Goal: Task Accomplishment & Management: Manage account settings

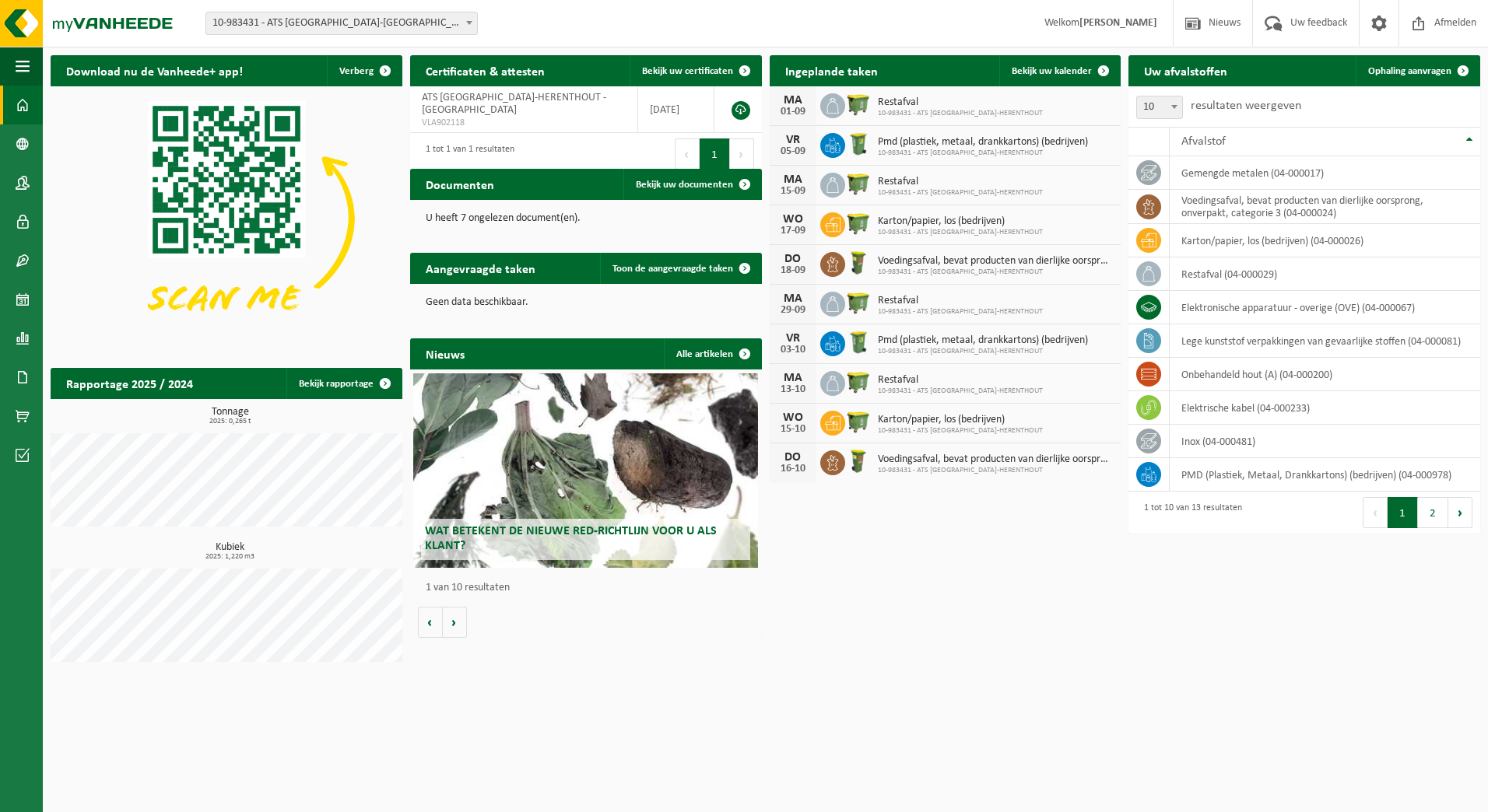
click at [953, 100] on span "Restafval" at bounding box center [960, 103] width 165 height 13
click at [1105, 69] on span at bounding box center [1104, 71] width 31 height 31
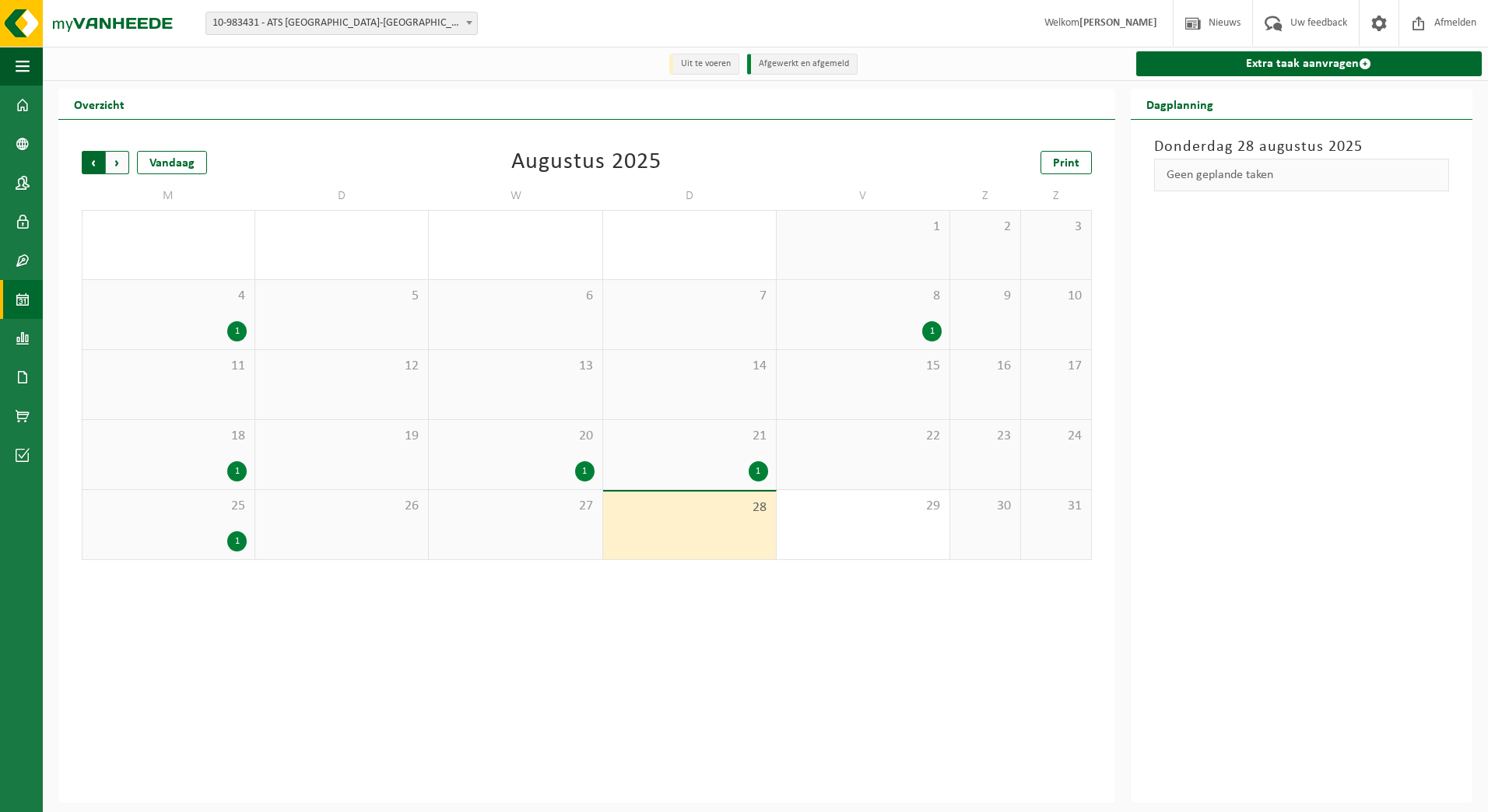
click at [121, 157] on span "Volgende" at bounding box center [118, 163] width 24 height 24
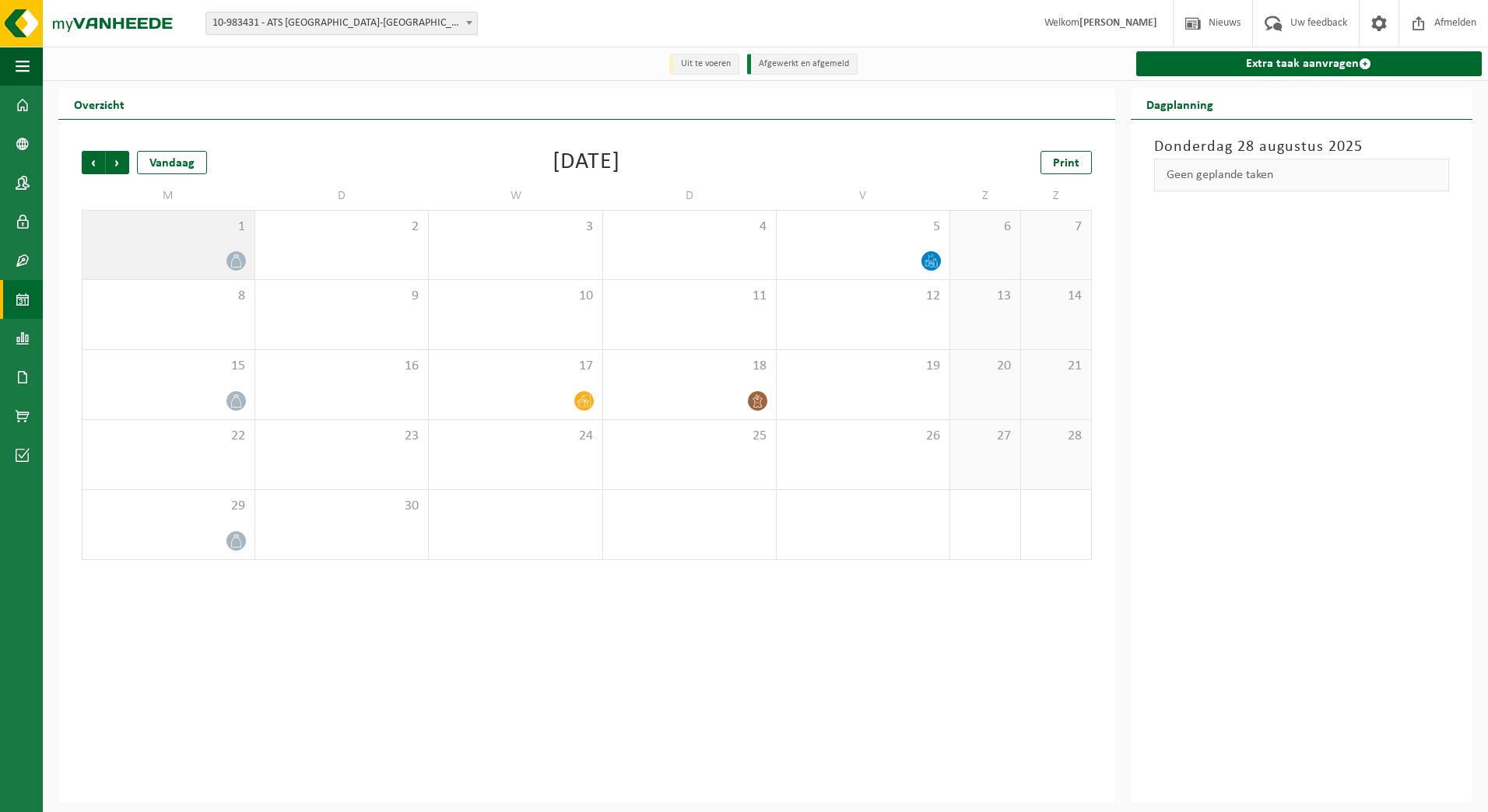
click at [213, 259] on div at bounding box center [169, 261] width 157 height 21
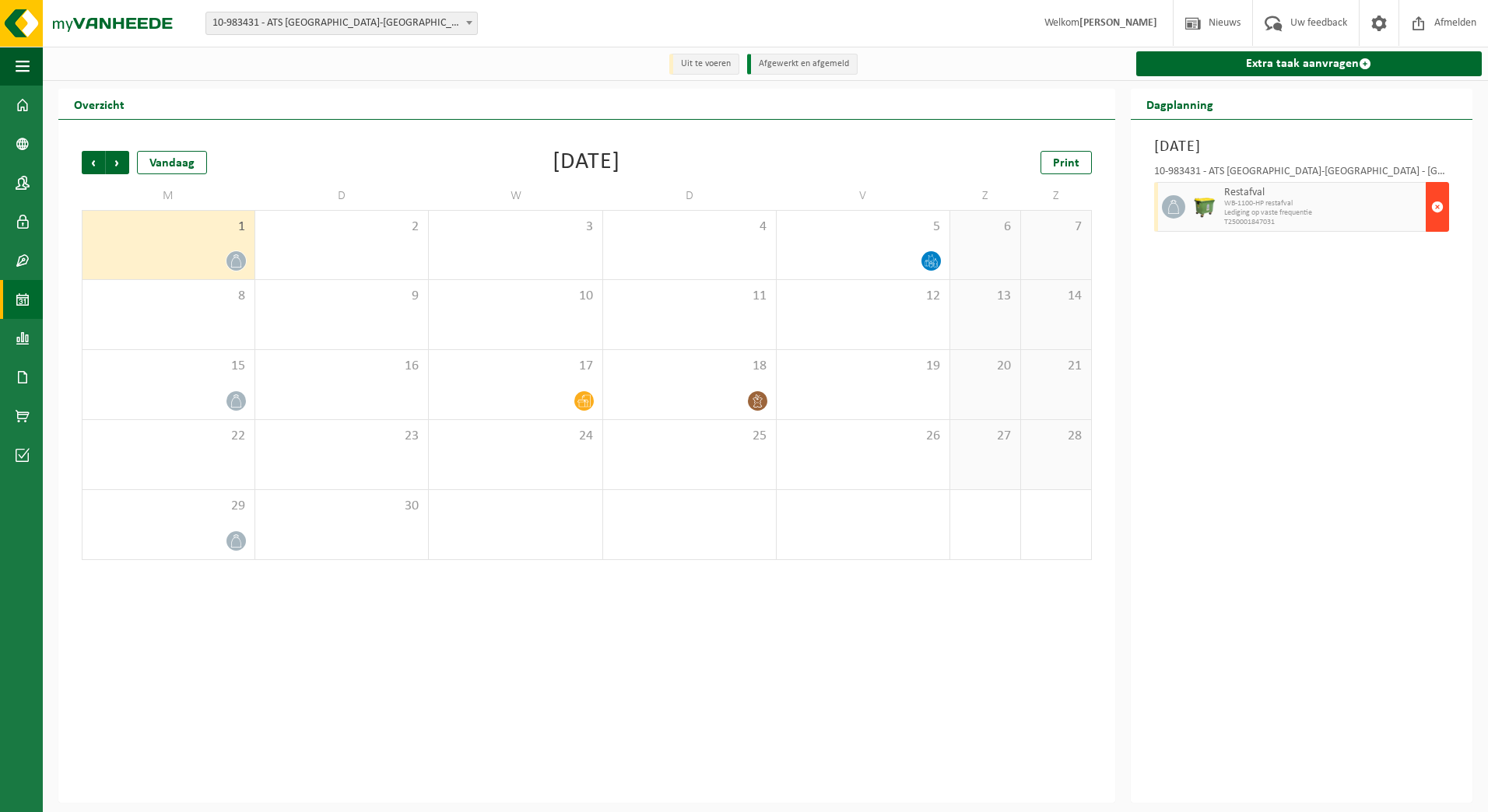
click at [1438, 205] on span "button" at bounding box center [1438, 207] width 13 height 31
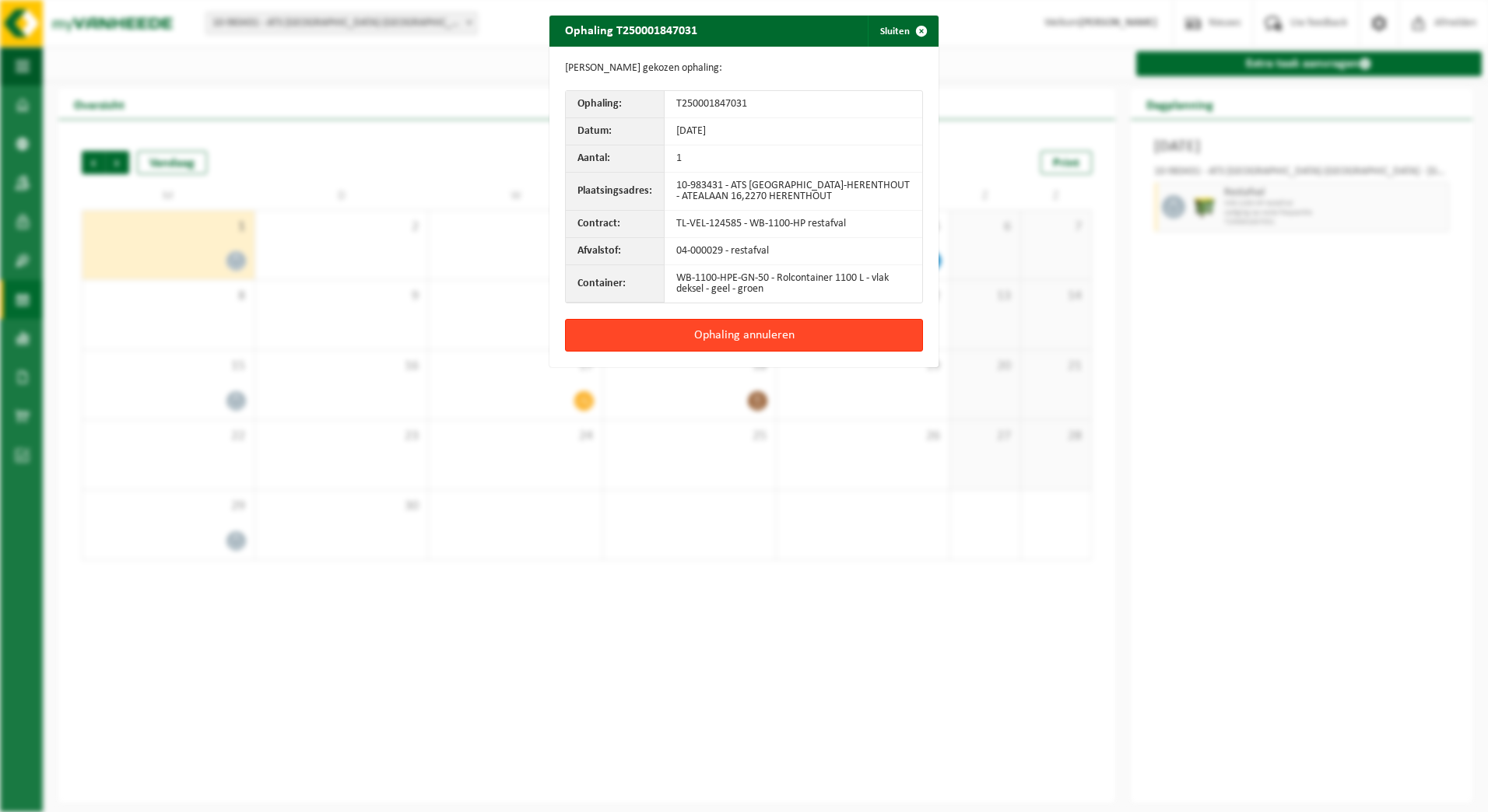
click at [733, 333] on button "Ophaling annuleren" at bounding box center [744, 335] width 358 height 33
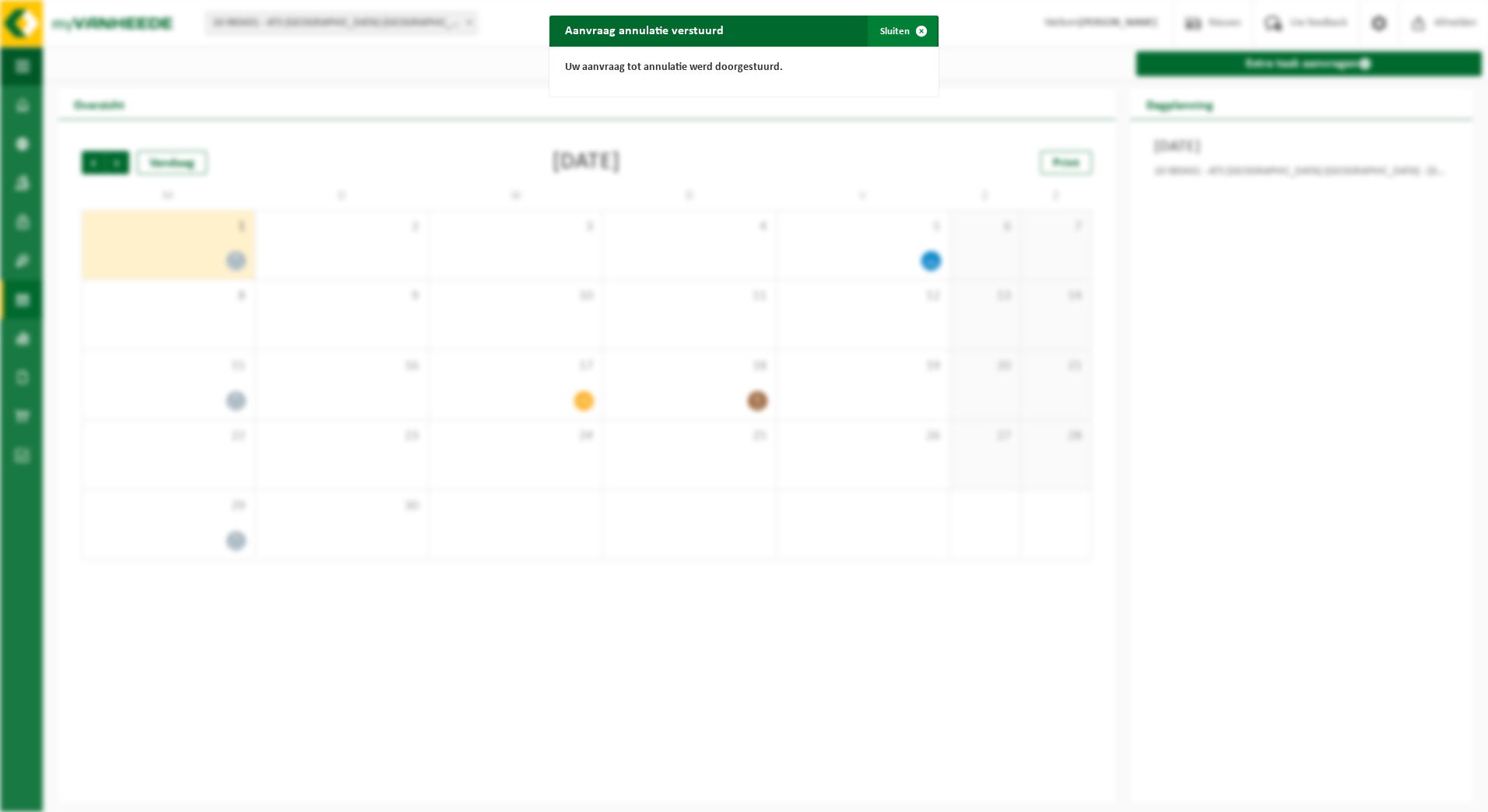
click at [916, 28] on span "button" at bounding box center [922, 31] width 31 height 31
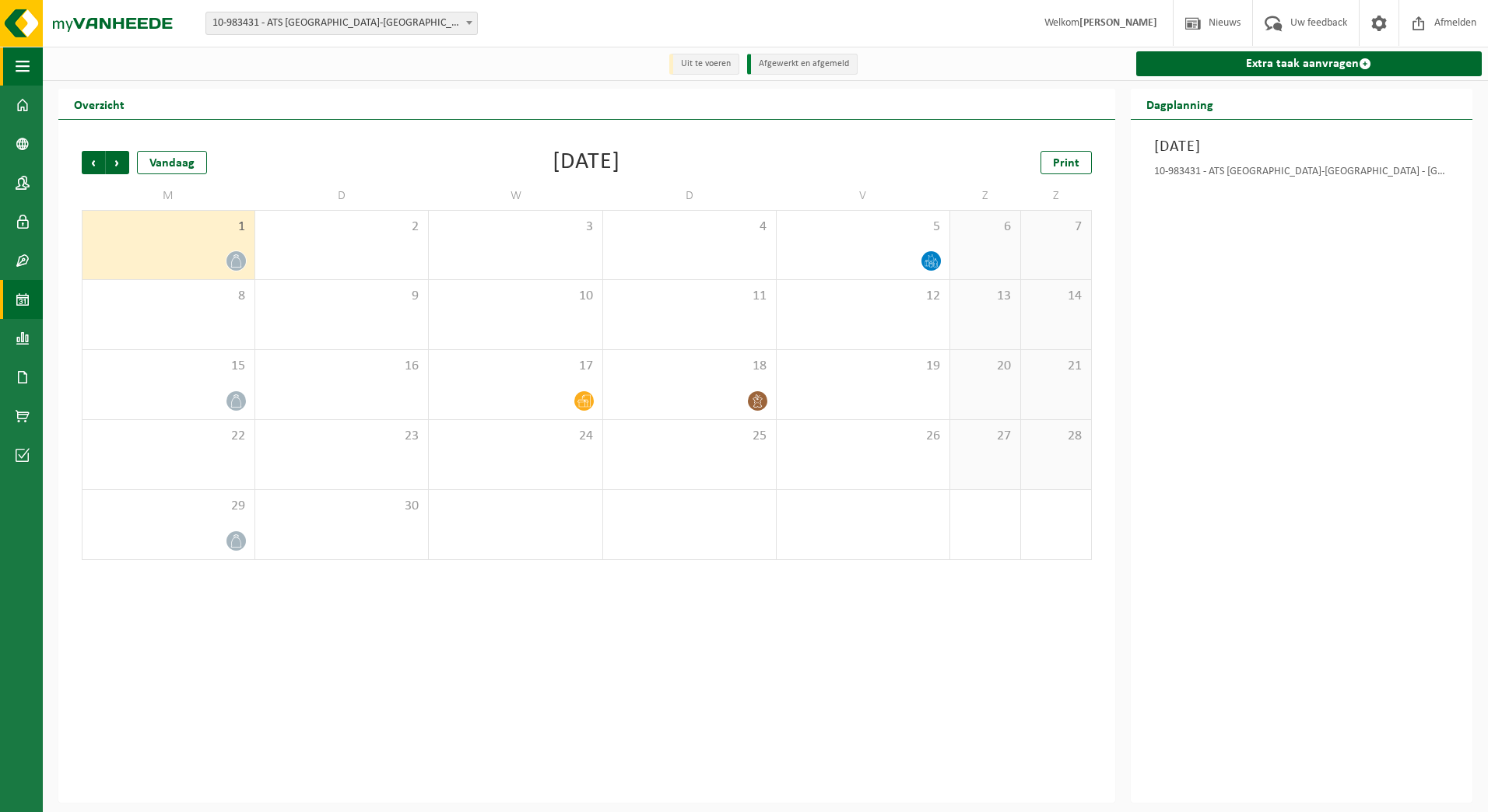
click at [24, 57] on span "button" at bounding box center [23, 67] width 14 height 39
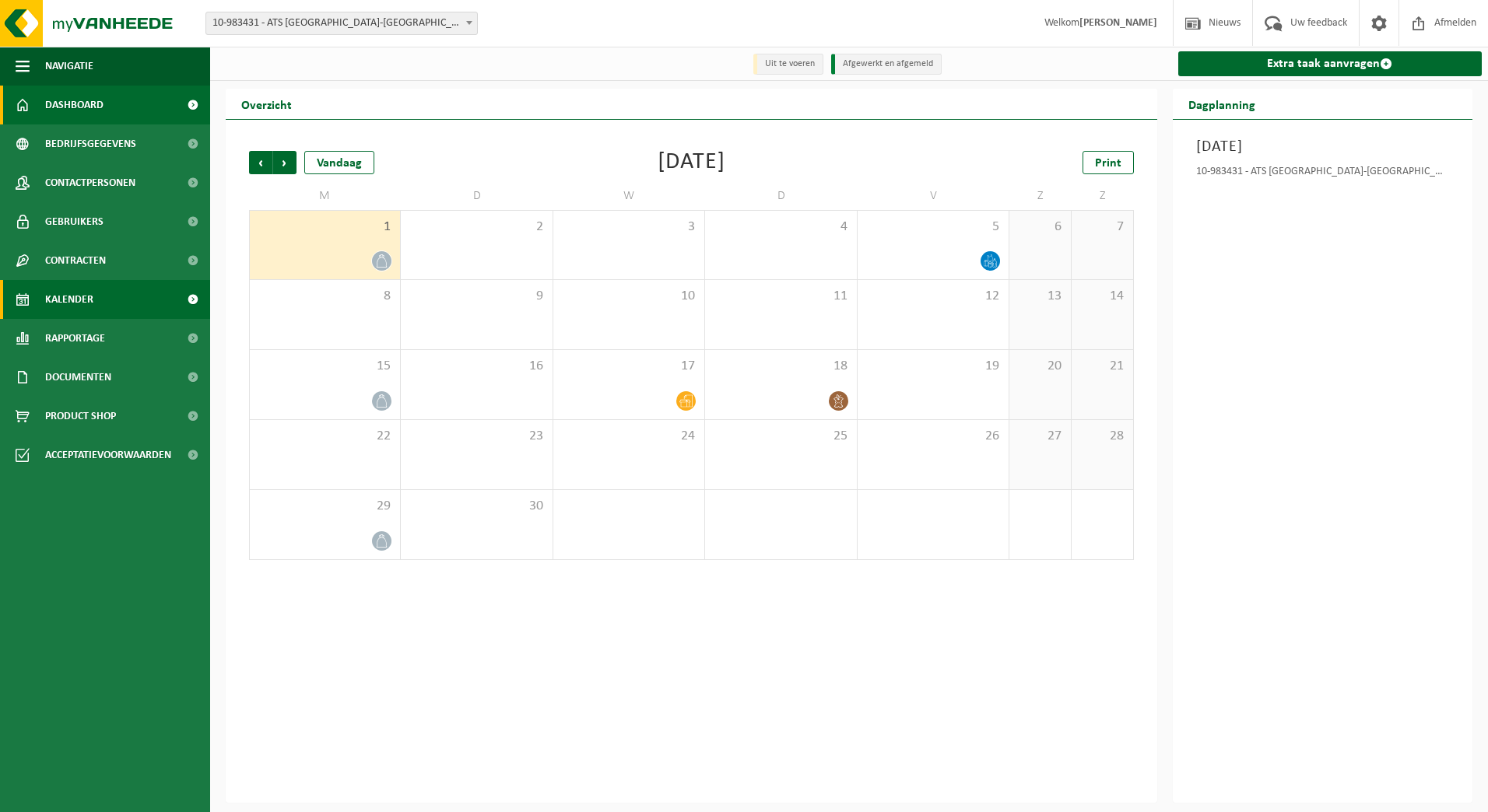
click at [32, 104] on link "Dashboard" at bounding box center [105, 105] width 210 height 39
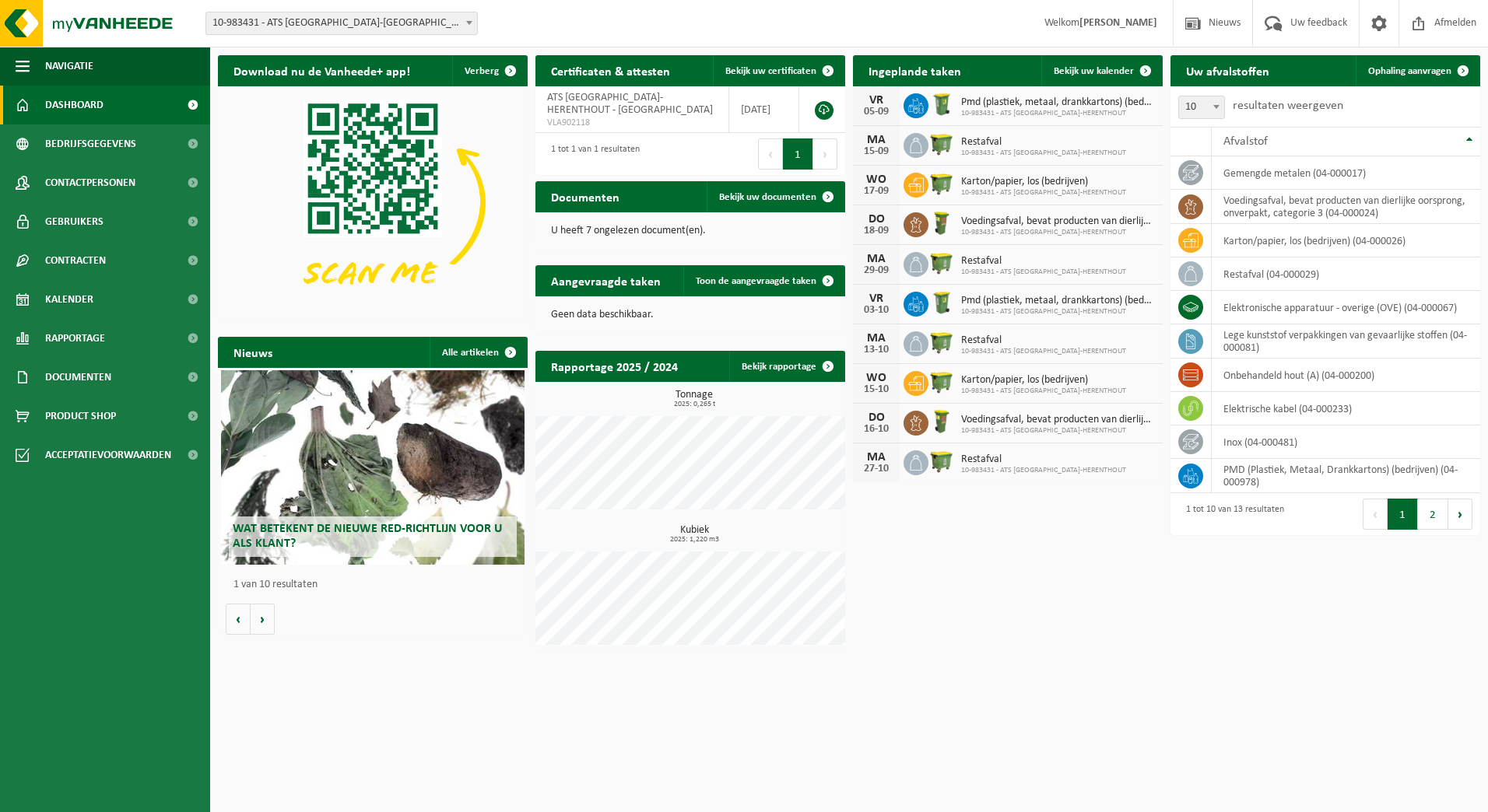
click at [1030, 676] on html "Vestiging: 10-983431 - ATS ANTWERP-HERENTHOUT - HERENTHOUT 10-983431 - ATS ANTW…" at bounding box center [744, 406] width 1488 height 812
click at [146, 32] on img at bounding box center [93, 24] width 187 height 47
click at [100, 107] on span "Dashboard" at bounding box center [74, 105] width 58 height 39
click at [90, 103] on span "Dashboard" at bounding box center [74, 105] width 58 height 39
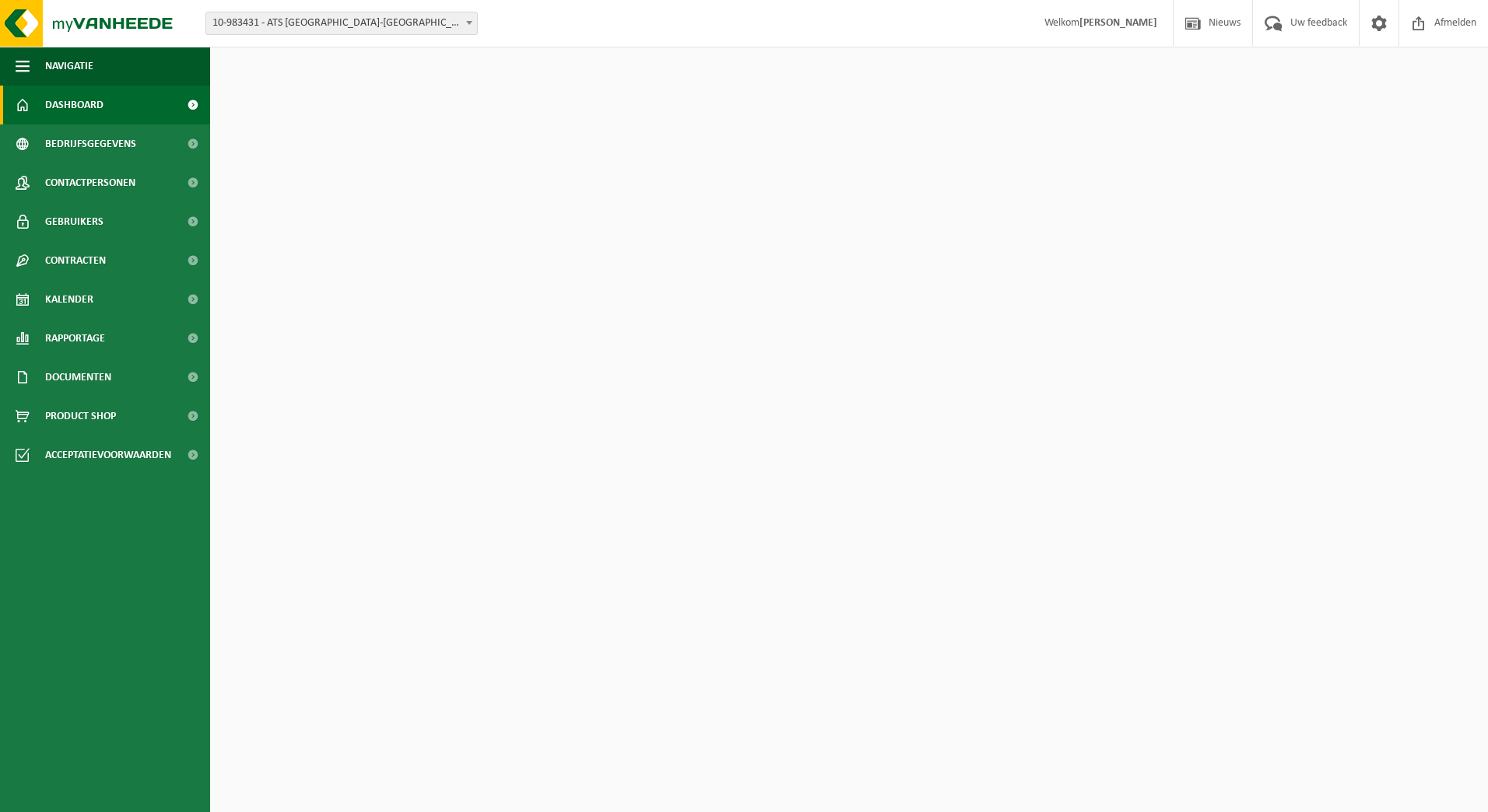
click at [85, 143] on span "Bedrijfsgegevens" at bounding box center [91, 144] width 91 height 39
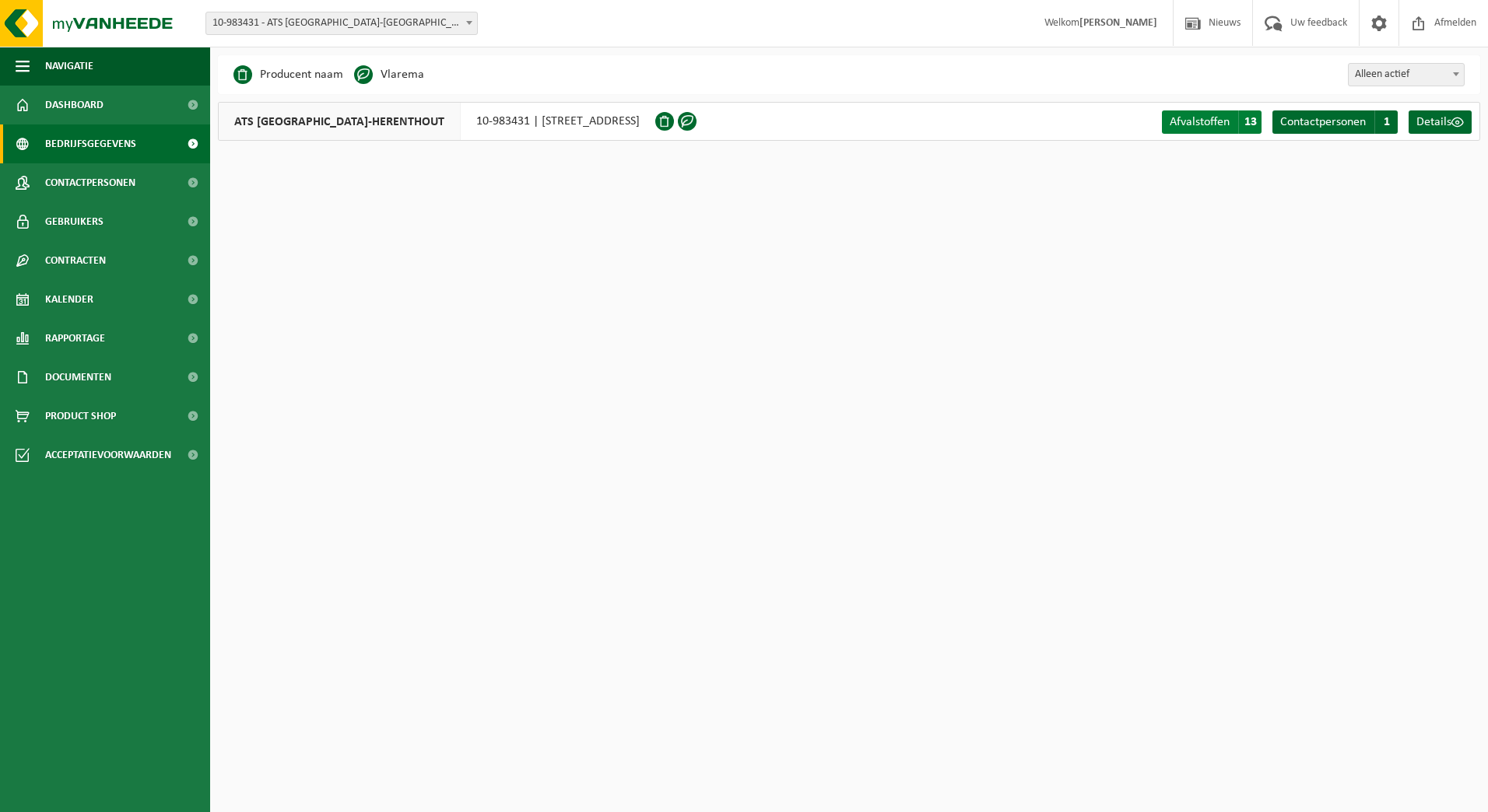
click at [1196, 118] on span "Afvalstoffen" at bounding box center [1199, 122] width 60 height 13
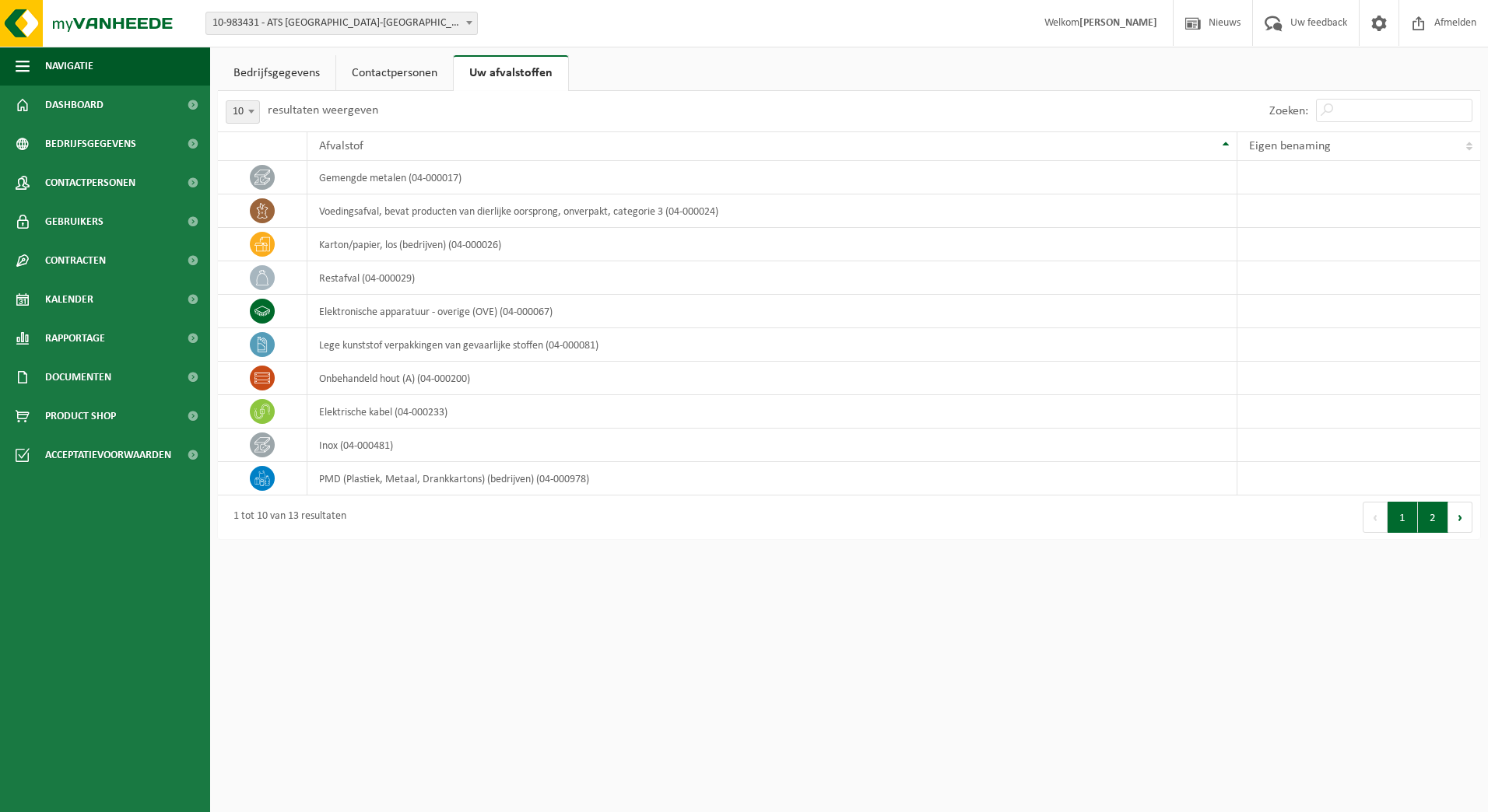
click at [1429, 517] on button "2" at bounding box center [1433, 517] width 31 height 31
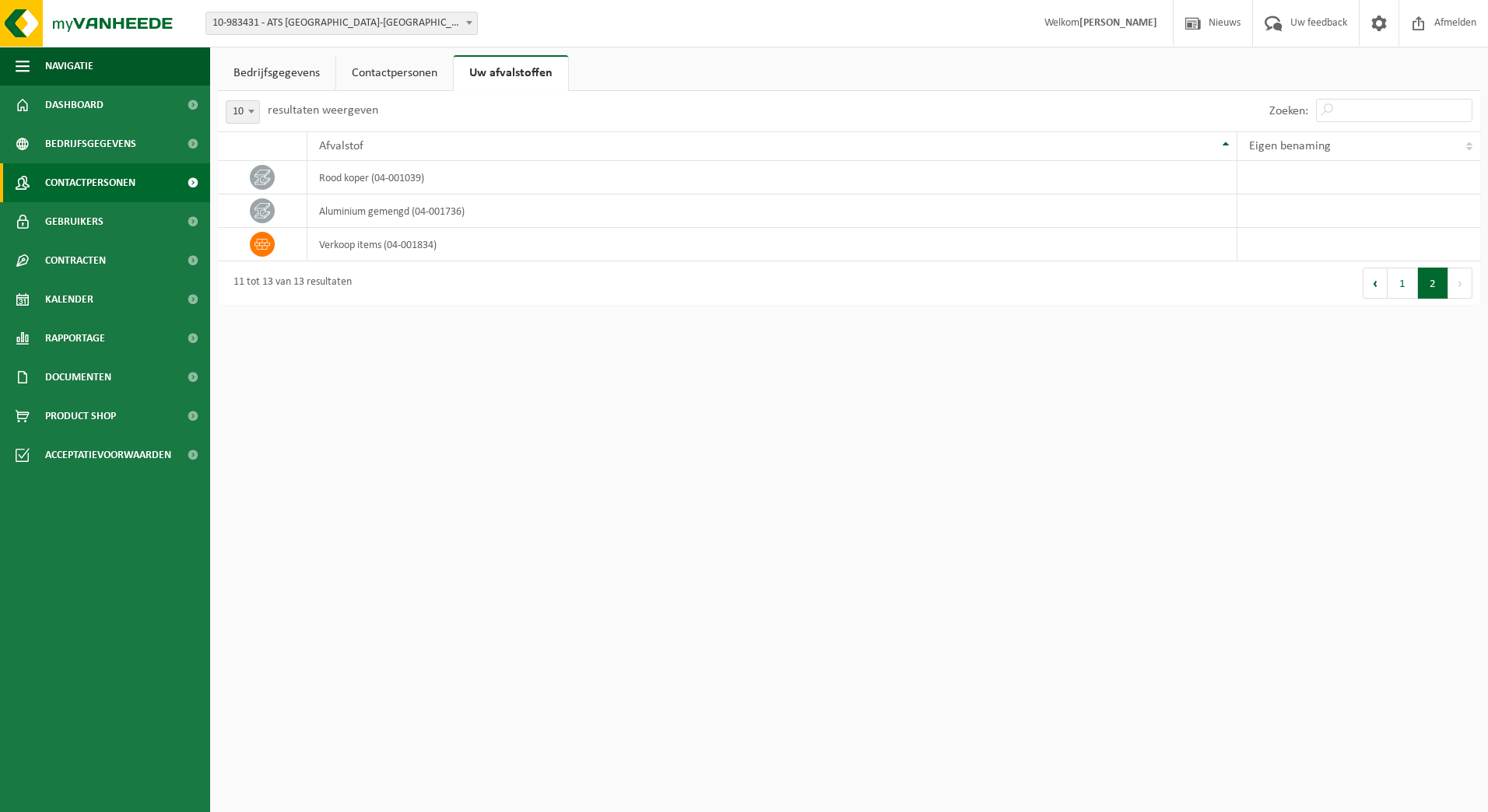
click at [100, 179] on span "Contactpersonen" at bounding box center [90, 183] width 90 height 39
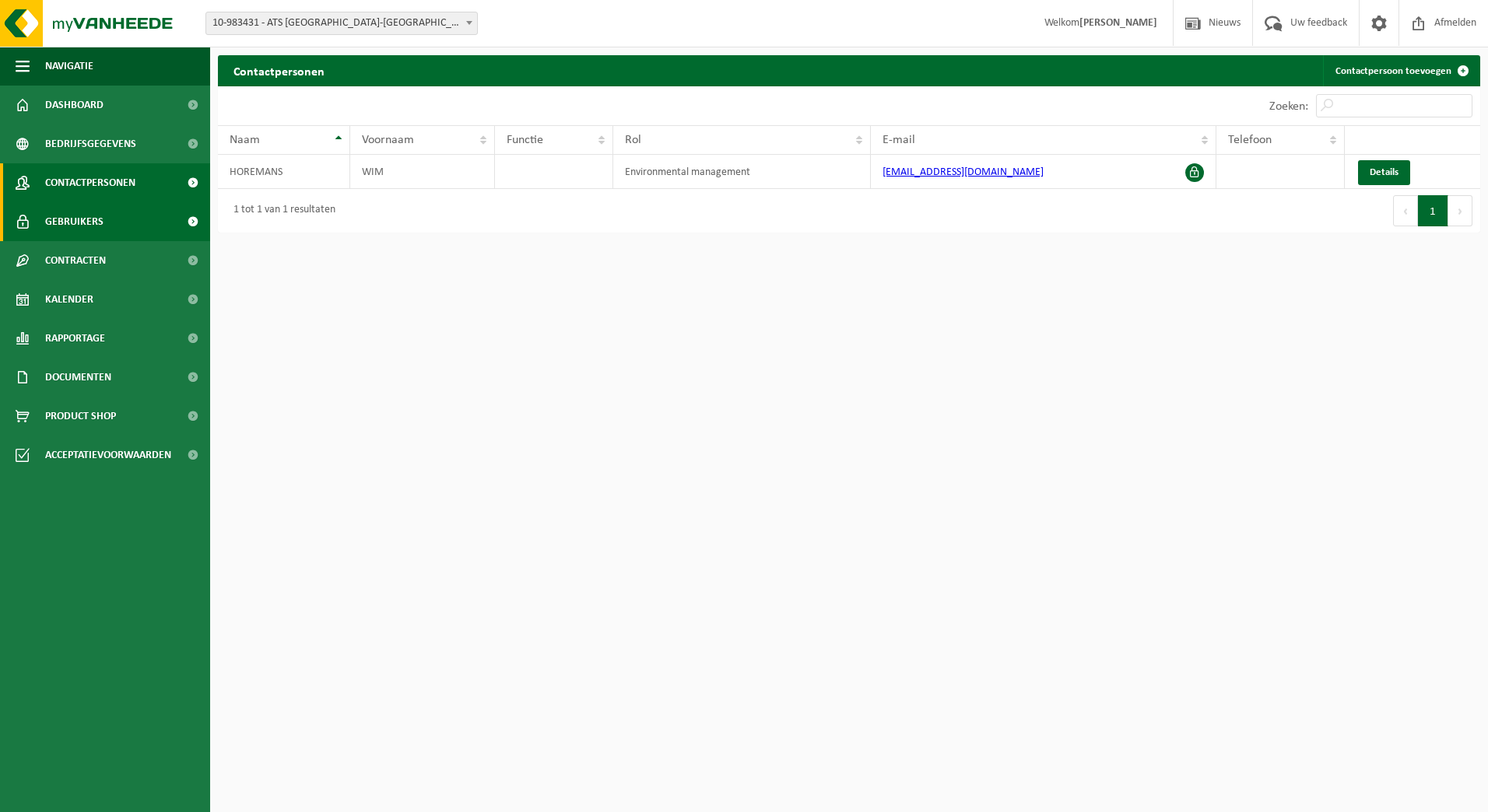
click at [91, 217] on span "Gebruikers" at bounding box center [74, 222] width 58 height 39
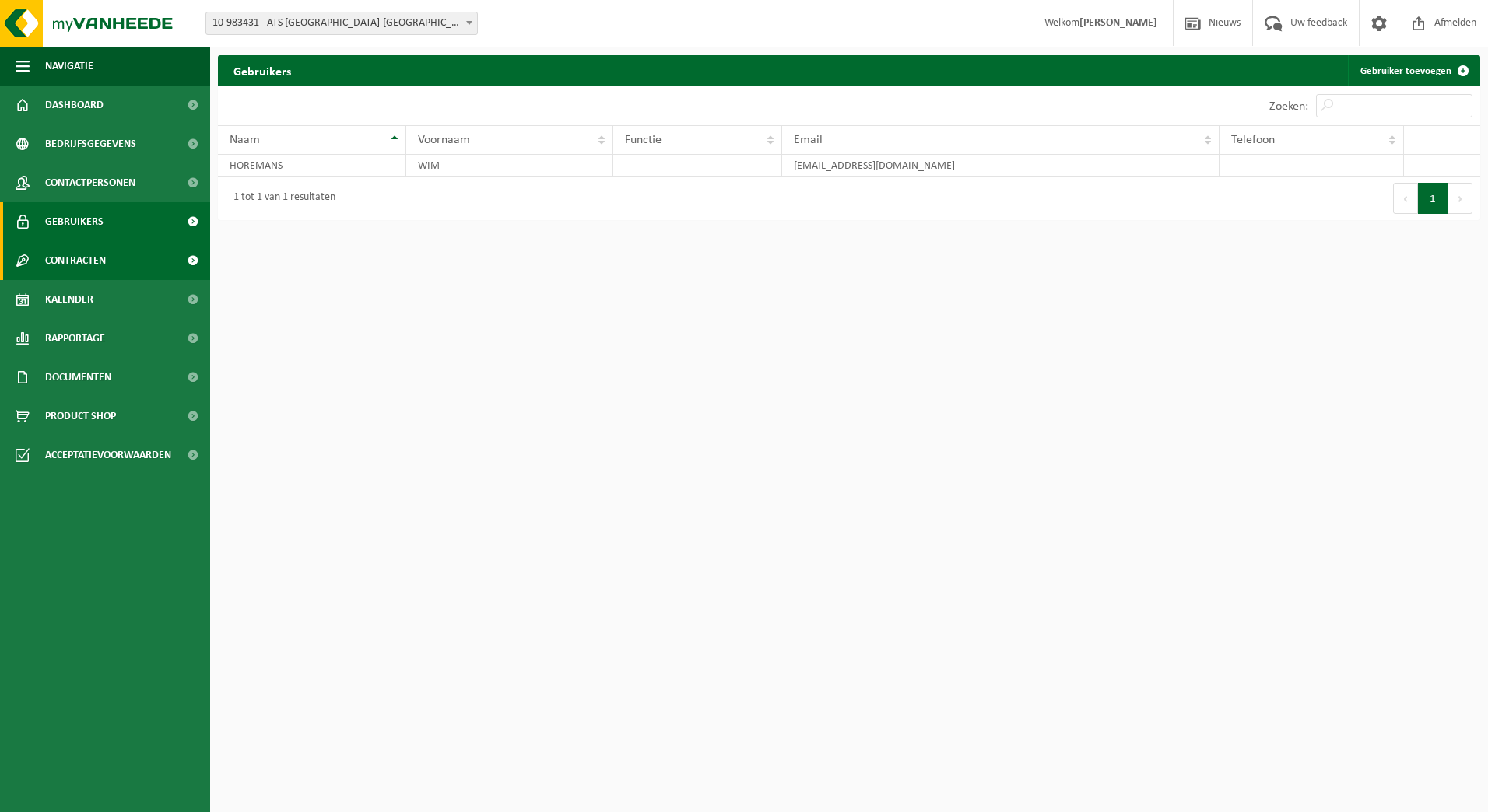
click at [87, 261] on span "Contracten" at bounding box center [75, 261] width 60 height 39
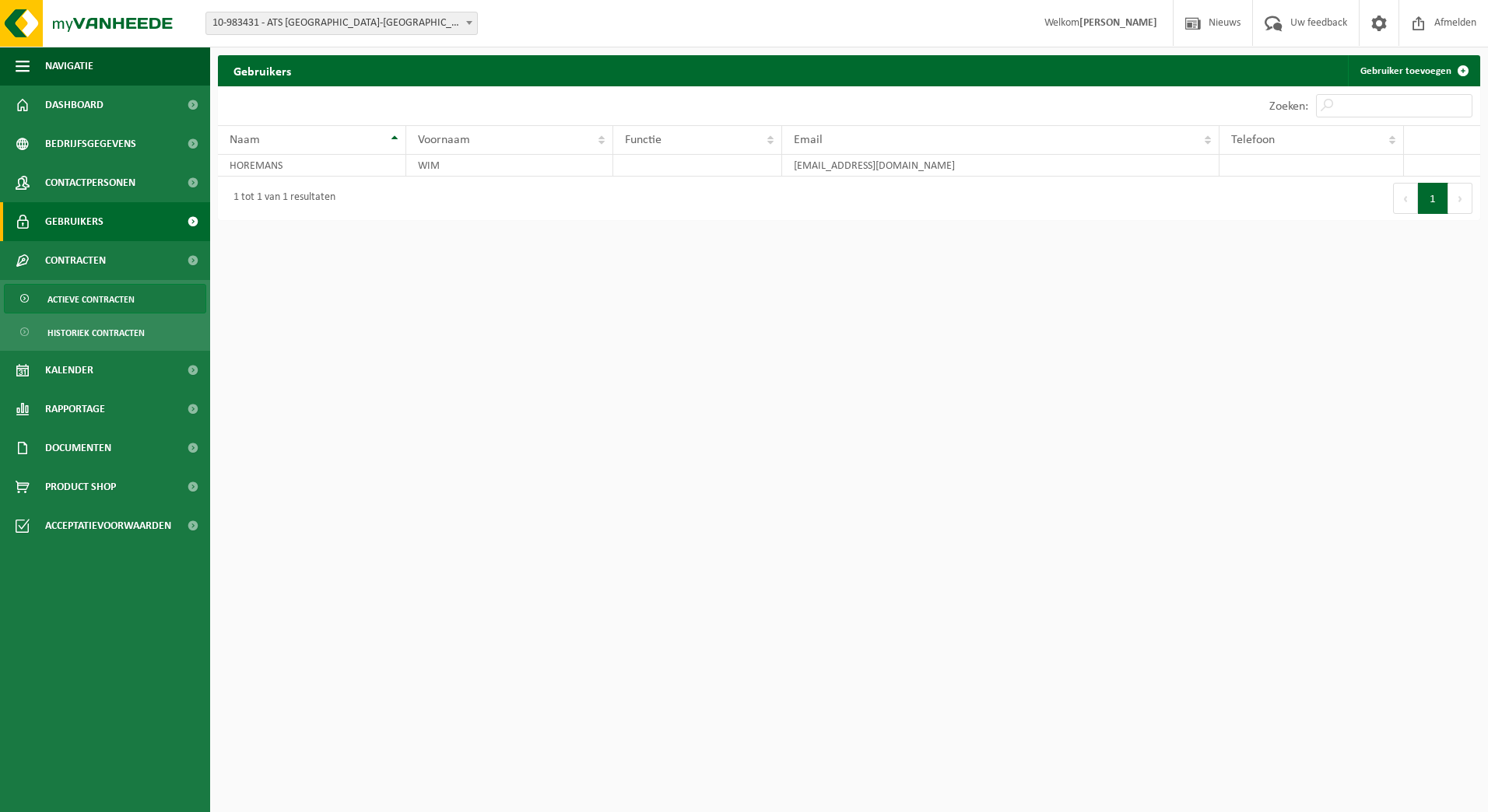
click at [89, 303] on span "Actieve contracten" at bounding box center [91, 299] width 87 height 30
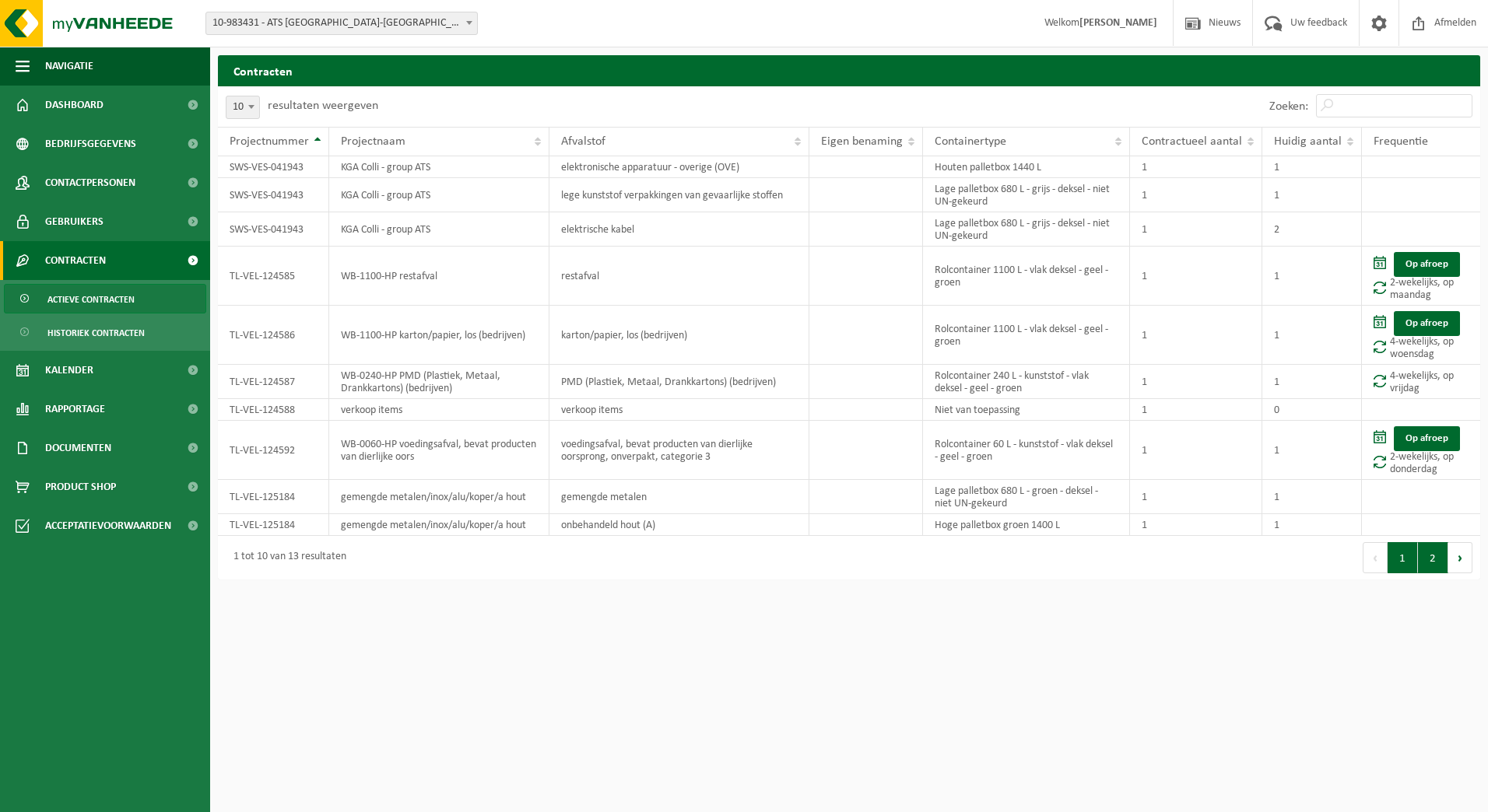
click at [1428, 559] on button "2" at bounding box center [1433, 558] width 31 height 31
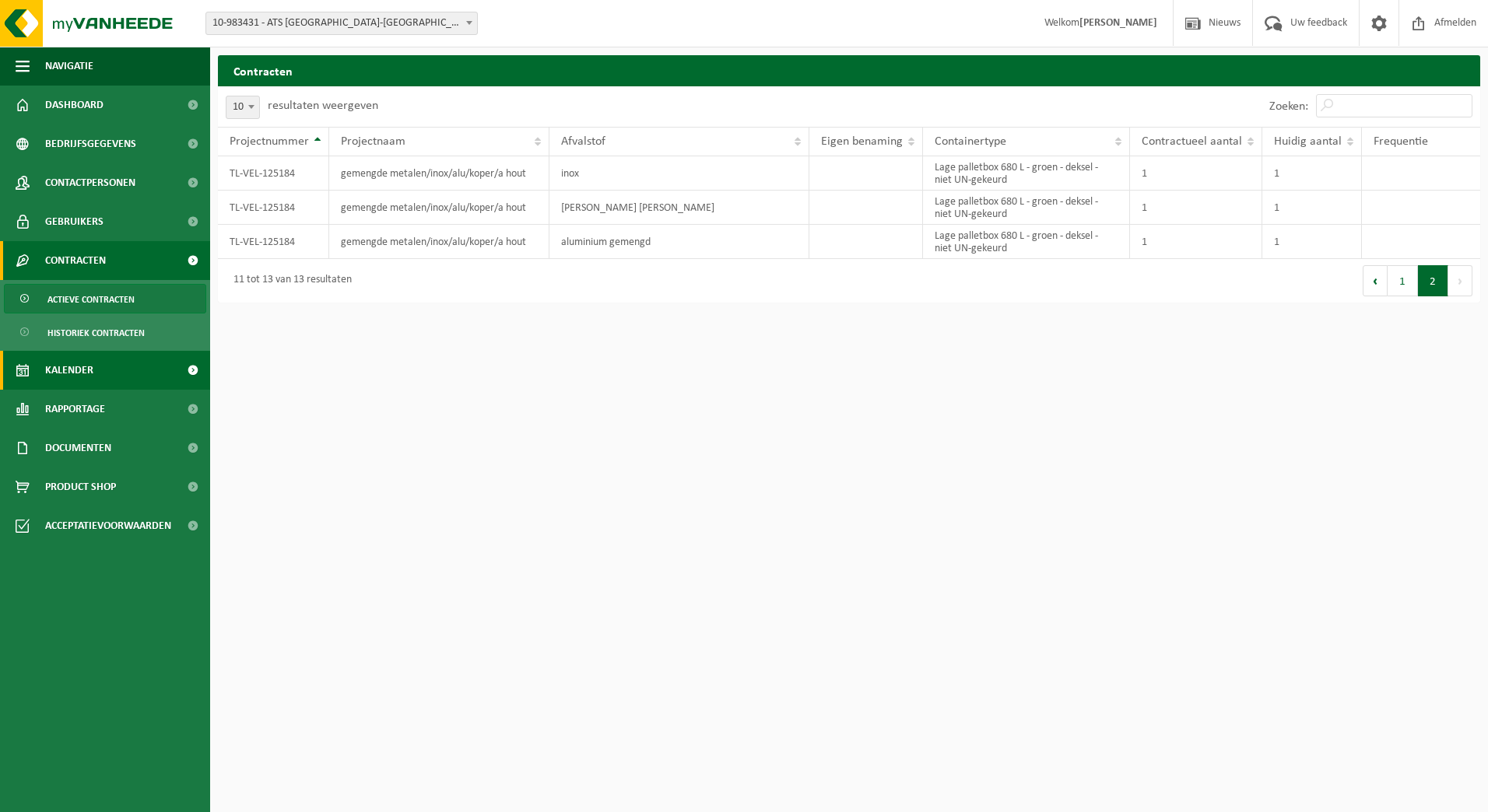
click at [74, 369] on span "Kalender" at bounding box center [70, 371] width 49 height 39
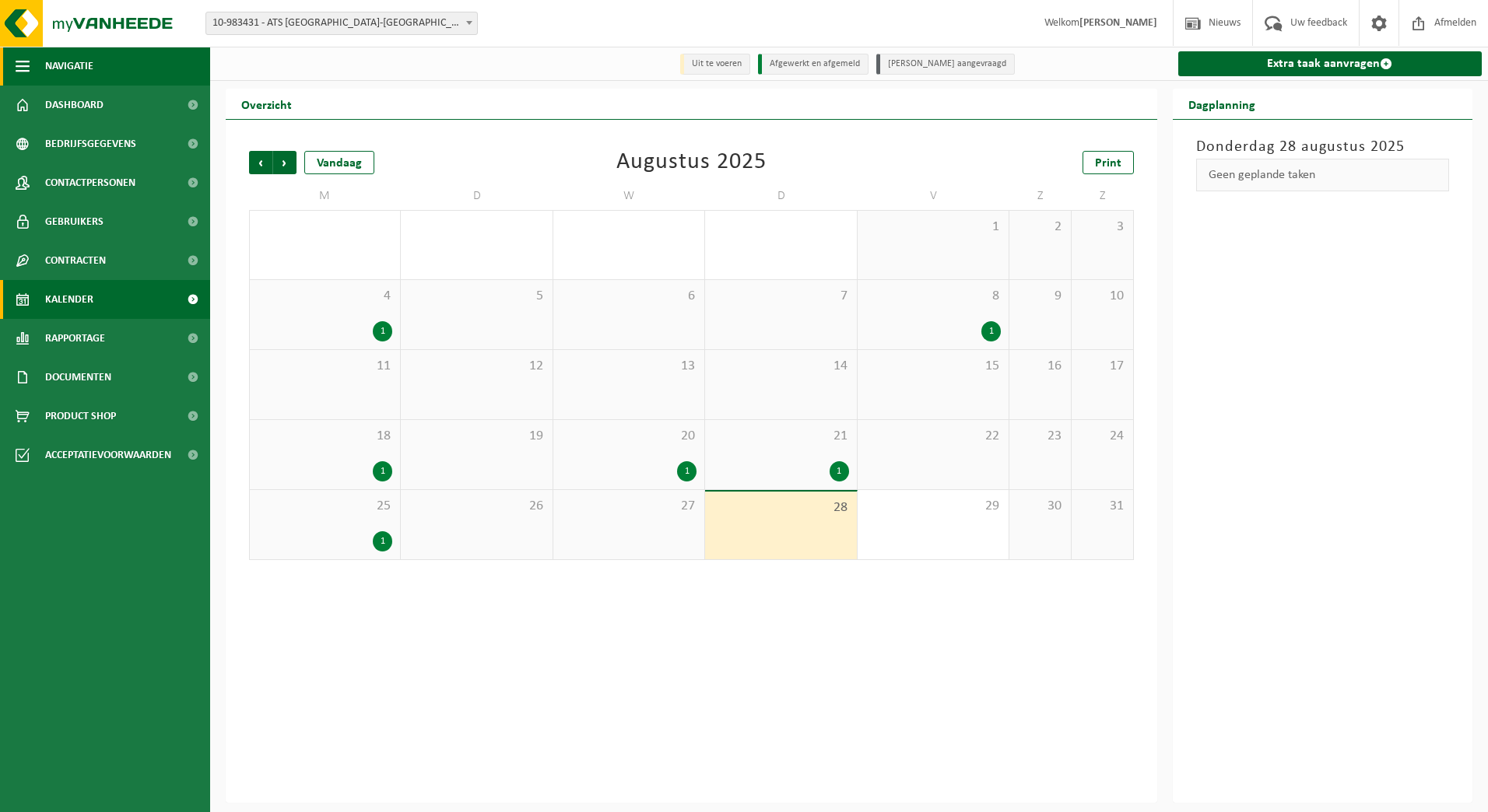
click at [26, 68] on span "button" at bounding box center [23, 67] width 14 height 39
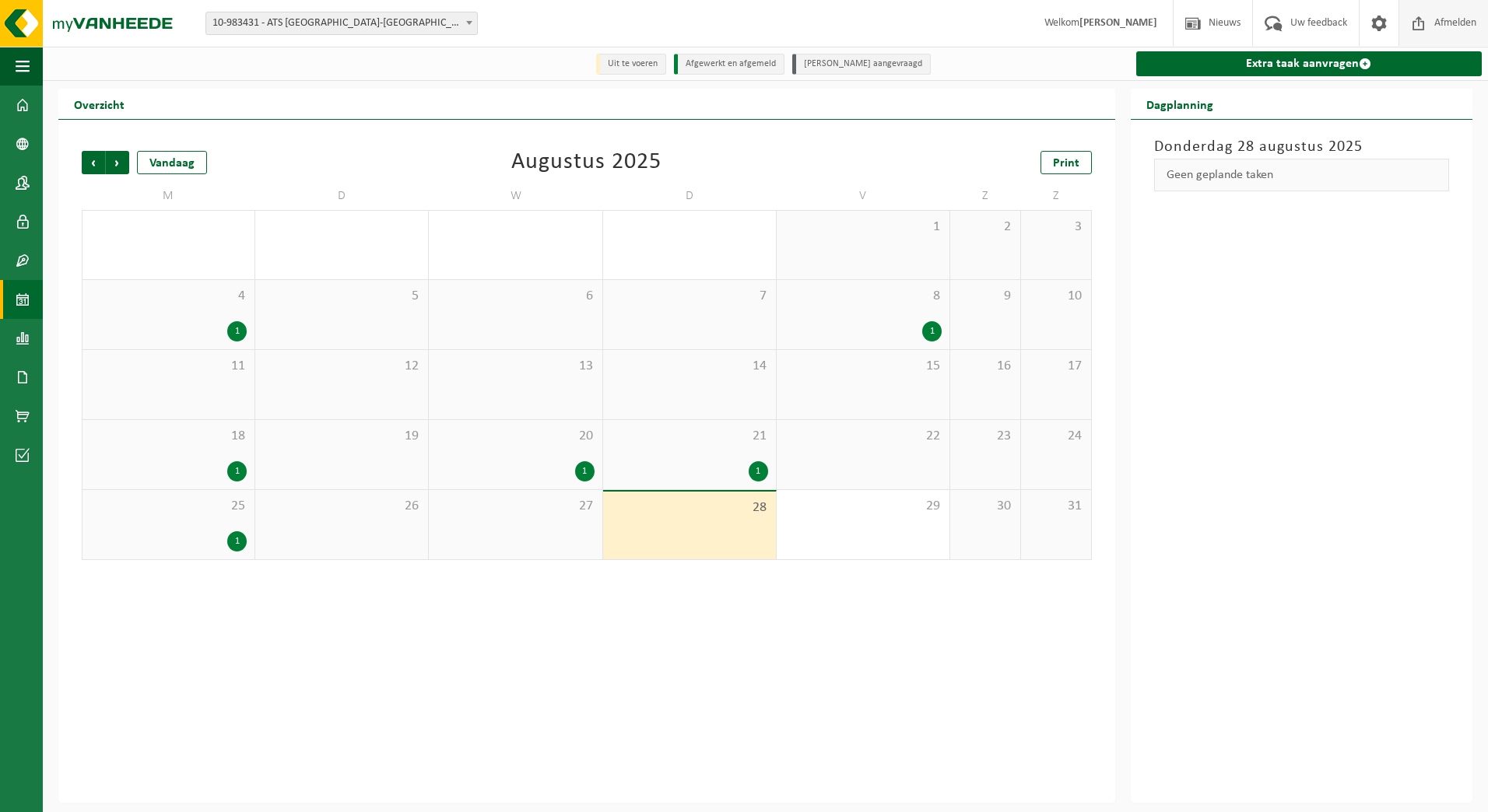
click at [1453, 21] on span "Afmelden" at bounding box center [1456, 23] width 50 height 46
